Goal: Task Accomplishment & Management: Complete application form

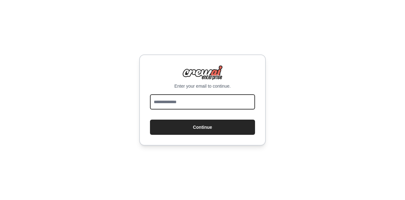
click at [218, 106] on input "email" at bounding box center [202, 101] width 105 height 15
type input "*"
type input "**********"
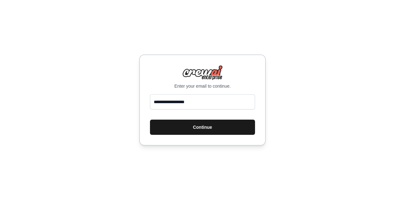
click at [210, 129] on button "Continue" at bounding box center [202, 127] width 105 height 15
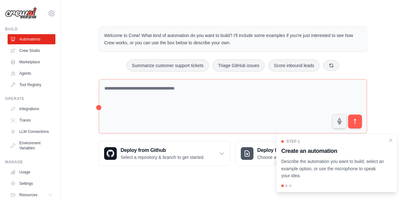
click at [387, 138] on div "Step 1 Create an automation Describe the automation you want to build, select a…" at bounding box center [337, 163] width 122 height 59
click at [287, 187] on div at bounding box center [286, 186] width 3 height 3
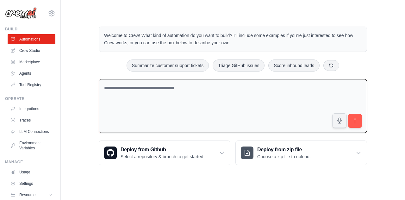
click at [227, 123] on textarea at bounding box center [233, 106] width 269 height 54
